Goal: Transaction & Acquisition: Download file/media

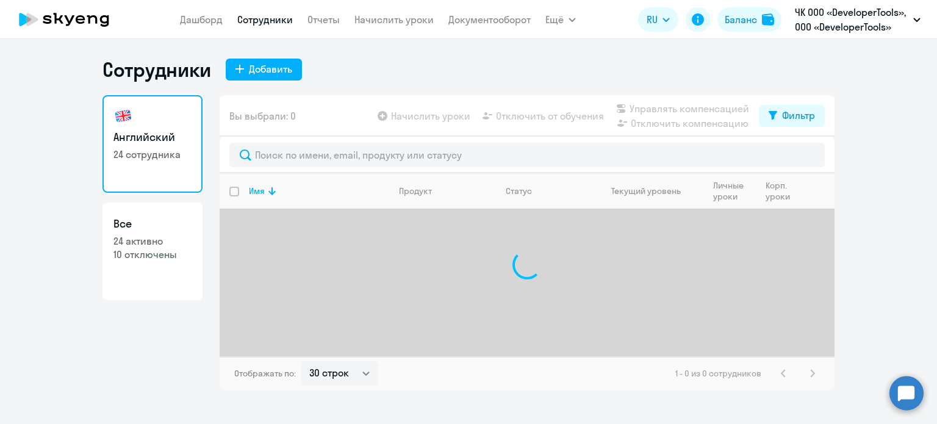
select select "30"
click at [491, 19] on link "Документооборот" at bounding box center [489, 19] width 82 height 12
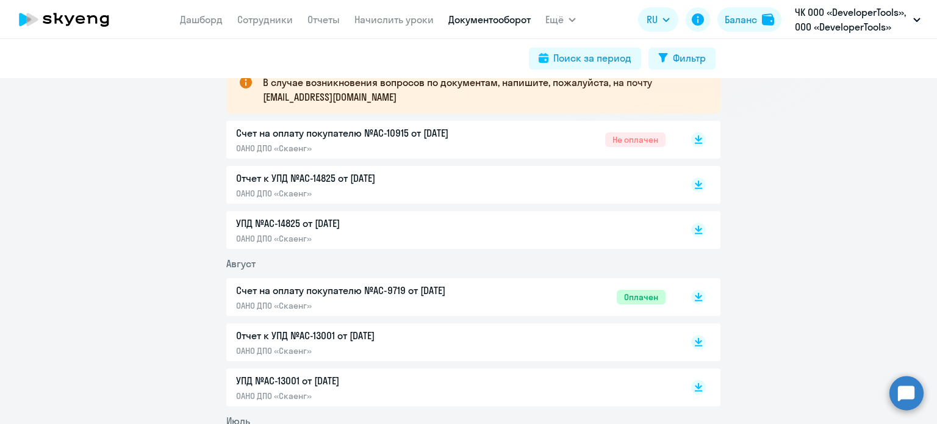
scroll to position [244, 0]
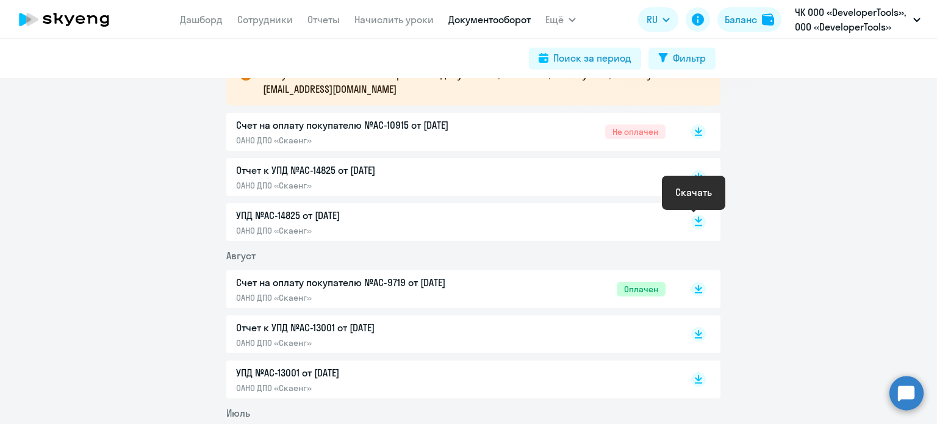
click at [695, 221] on icon at bounding box center [698, 220] width 7 height 6
click at [695, 220] on icon at bounding box center [698, 220] width 7 height 6
click at [506, 131] on div "Счет на оплату покупателю №AC-10915 от [DATE] ОАНО ДПО «Скаенг» Не оплачен" at bounding box center [450, 132] width 429 height 28
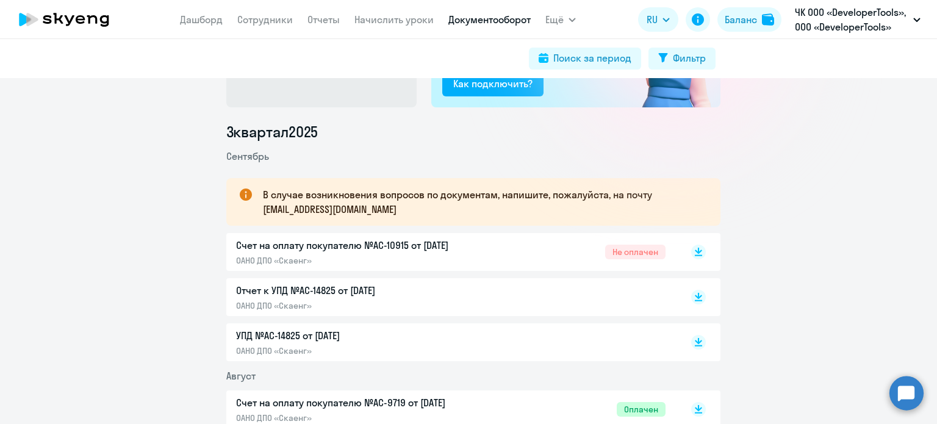
scroll to position [0, 0]
